Goal: Navigation & Orientation: Find specific page/section

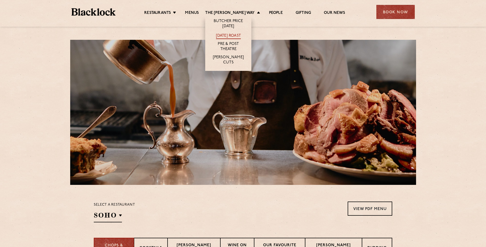
click at [233, 35] on link "[DATE] Roast" at bounding box center [228, 36] width 25 height 6
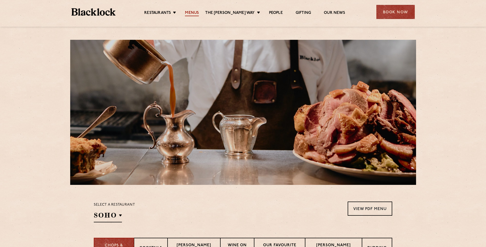
click at [192, 12] on link "Menus" at bounding box center [192, 14] width 14 height 6
